Goal: Transaction & Acquisition: Obtain resource

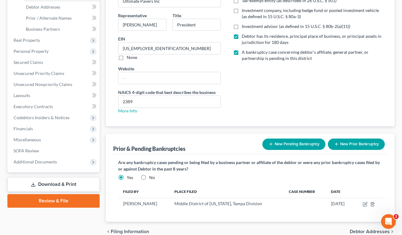
scroll to position [136, 0]
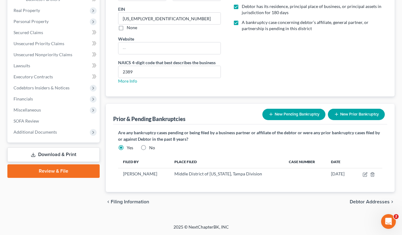
click at [55, 156] on link "Download & Print" at bounding box center [53, 155] width 92 height 14
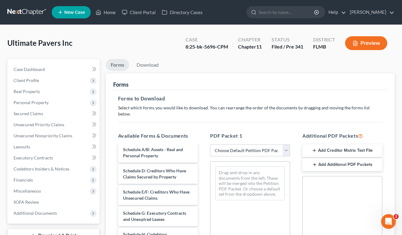
scroll to position [123, 0]
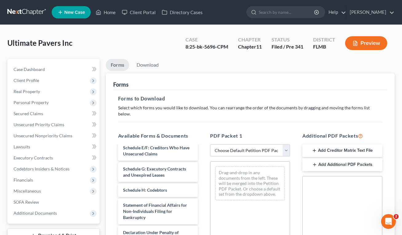
click at [330, 147] on button "Add Creditor Matrix Text File" at bounding box center [342, 150] width 80 height 13
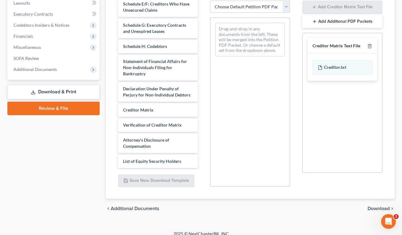
scroll to position [144, 0]
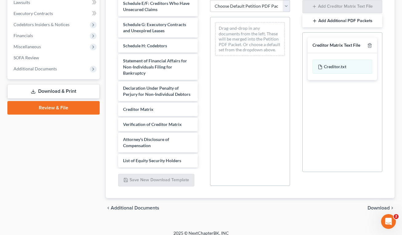
click at [375, 206] on span "Download" at bounding box center [378, 208] width 22 height 5
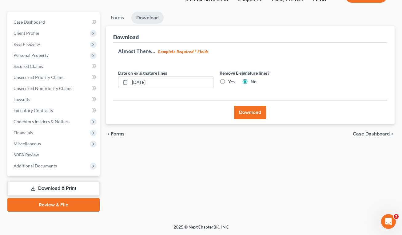
scroll to position [47, 0]
click at [249, 113] on button "Download" at bounding box center [250, 113] width 32 height 14
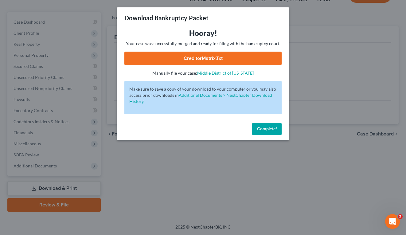
click at [202, 59] on link "CreditorMatrix.txt" at bounding box center [202, 59] width 157 height 14
click at [352, 56] on div "Download Bankruptcy Packet Hooray! Your case was successfully merged and ready …" at bounding box center [203, 117] width 406 height 235
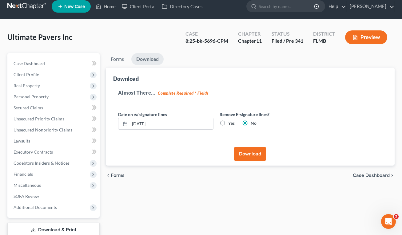
scroll to position [0, 0]
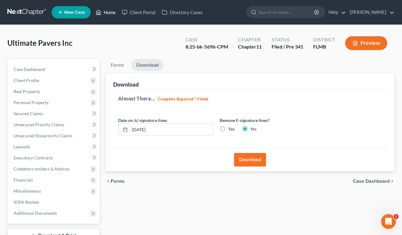
drag, startPoint x: 108, startPoint y: 8, endPoint x: 109, endPoint y: 12, distance: 4.4
click at [108, 8] on link "Home" at bounding box center [106, 12] width 26 height 11
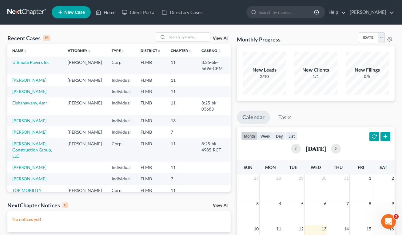
click at [36, 79] on link "[PERSON_NAME]" at bounding box center [29, 79] width 34 height 5
select select "17"
select select "6"
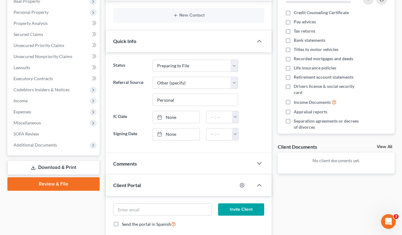
scroll to position [184, 0]
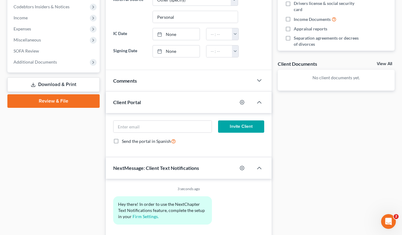
click at [54, 86] on link "Download & Print" at bounding box center [53, 84] width 92 height 14
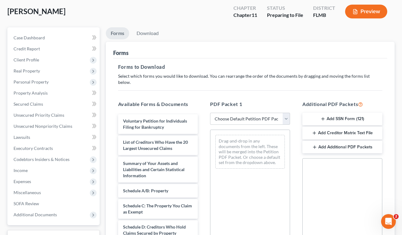
scroll to position [61, 0]
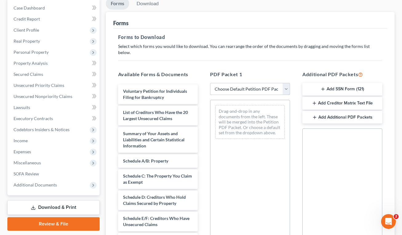
drag, startPoint x: 230, startPoint y: 83, endPoint x: 239, endPoint y: 84, distance: 9.3
click at [230, 83] on select "Choose Default Petition PDF Packet Complete Bankruptcy Petition (all forms and …" at bounding box center [250, 89] width 80 height 12
select select "1"
click at [210, 83] on select "Choose Default Petition PDF Packet Complete Bankruptcy Petition (all forms and …" at bounding box center [250, 89] width 80 height 12
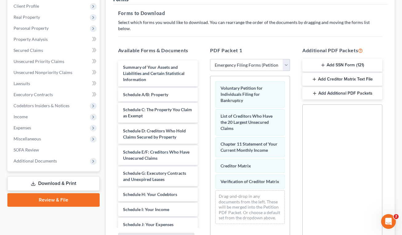
scroll to position [123, 0]
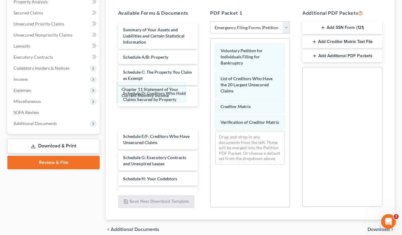
drag, startPoint x: 241, startPoint y: 107, endPoint x: 144, endPoint y: 91, distance: 99.0
click at [210, 95] on div "Chapter 11 Statement of Your Current Monthly Income Voluntary Petition for Indi…" at bounding box center [249, 104] width 79 height 131
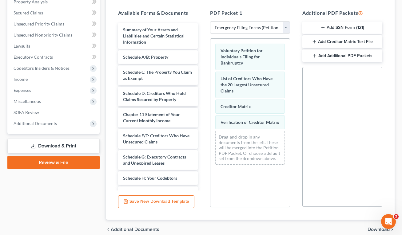
click at [344, 36] on button "Add Creditor Matrix Text File" at bounding box center [342, 41] width 80 height 13
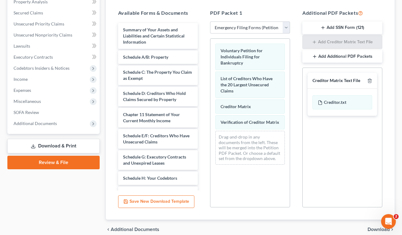
click at [374, 227] on span "Download" at bounding box center [378, 229] width 22 height 5
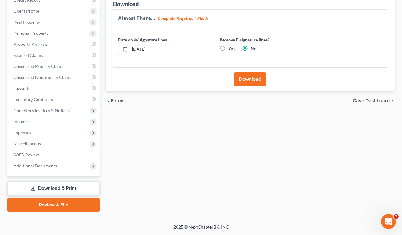
scroll to position [81, 0]
drag, startPoint x: 141, startPoint y: 49, endPoint x: 144, endPoint y: 50, distance: 3.3
click at [141, 49] on input "[DATE]" at bounding box center [171, 49] width 83 height 12
type input "[DATE]"
click at [244, 81] on button "Download" at bounding box center [250, 80] width 32 height 14
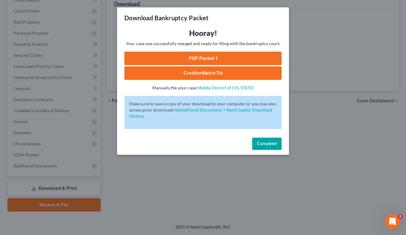
click at [216, 54] on link "PDF Packet 1" at bounding box center [202, 59] width 157 height 14
click at [219, 70] on link "CreditorMatrix.txt" at bounding box center [202, 73] width 157 height 14
click at [268, 143] on span "Complete!" at bounding box center [267, 143] width 20 height 5
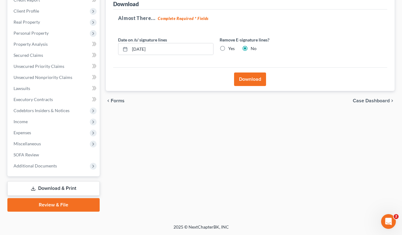
click at [148, 84] on div "Download" at bounding box center [250, 79] width 274 height 24
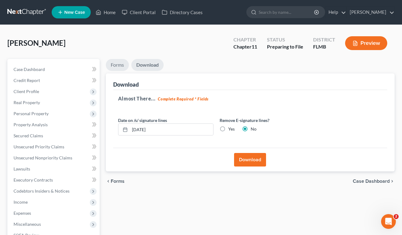
click at [114, 65] on link "Forms" at bounding box center [117, 65] width 23 height 12
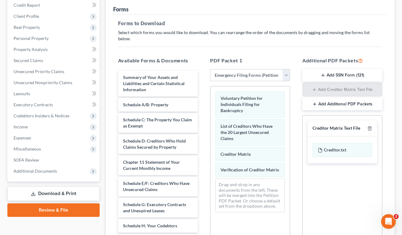
scroll to position [92, 0]
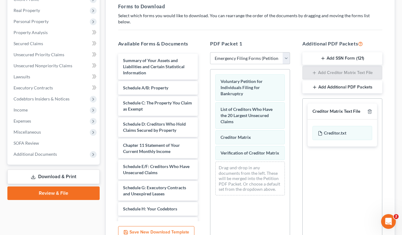
click at [325, 52] on button "Add SSN Form (121)" at bounding box center [342, 58] width 80 height 13
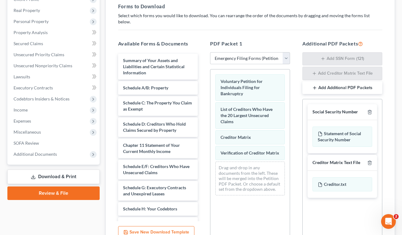
click at [338, 127] on div "Statement of Social Security Number" at bounding box center [342, 137] width 60 height 20
click at [370, 160] on icon "button" at bounding box center [369, 162] width 5 height 5
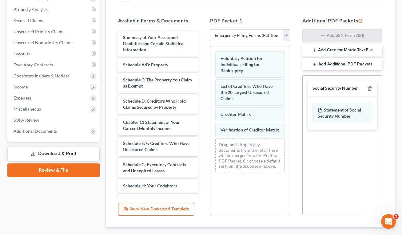
scroll to position [144, 0]
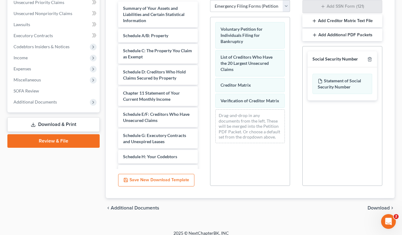
click at [381, 206] on span "Download" at bounding box center [378, 208] width 22 height 5
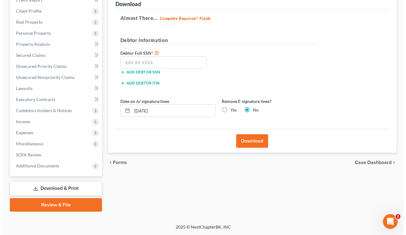
scroll to position [81, 0]
click at [228, 108] on label "Yes" at bounding box center [231, 110] width 6 height 6
click at [230, 108] on input "Yes" at bounding box center [232, 109] width 4 height 4
radio input "true"
click at [250, 108] on label "No" at bounding box center [253, 110] width 6 height 6
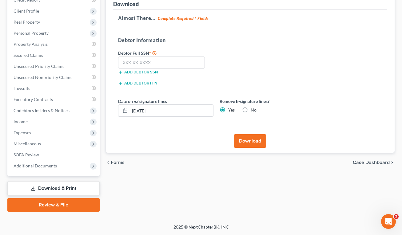
click at [253, 108] on input "No" at bounding box center [255, 109] width 4 height 4
radio input "true"
radio input "false"
click at [175, 63] on input "text" at bounding box center [161, 63] width 87 height 12
type input "142-62-6885"
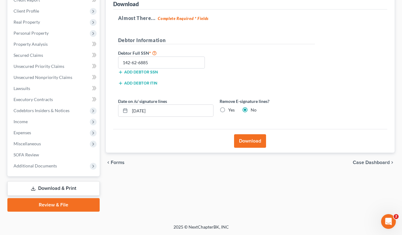
click at [256, 145] on button "Download" at bounding box center [250, 141] width 32 height 14
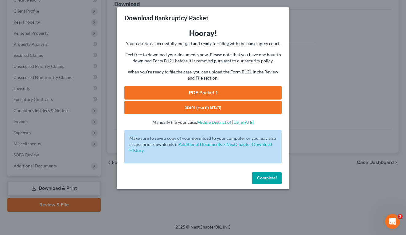
click at [201, 107] on link "SSN (Form B121)" at bounding box center [202, 108] width 157 height 14
